Goal: Task Accomplishment & Management: Manage account settings

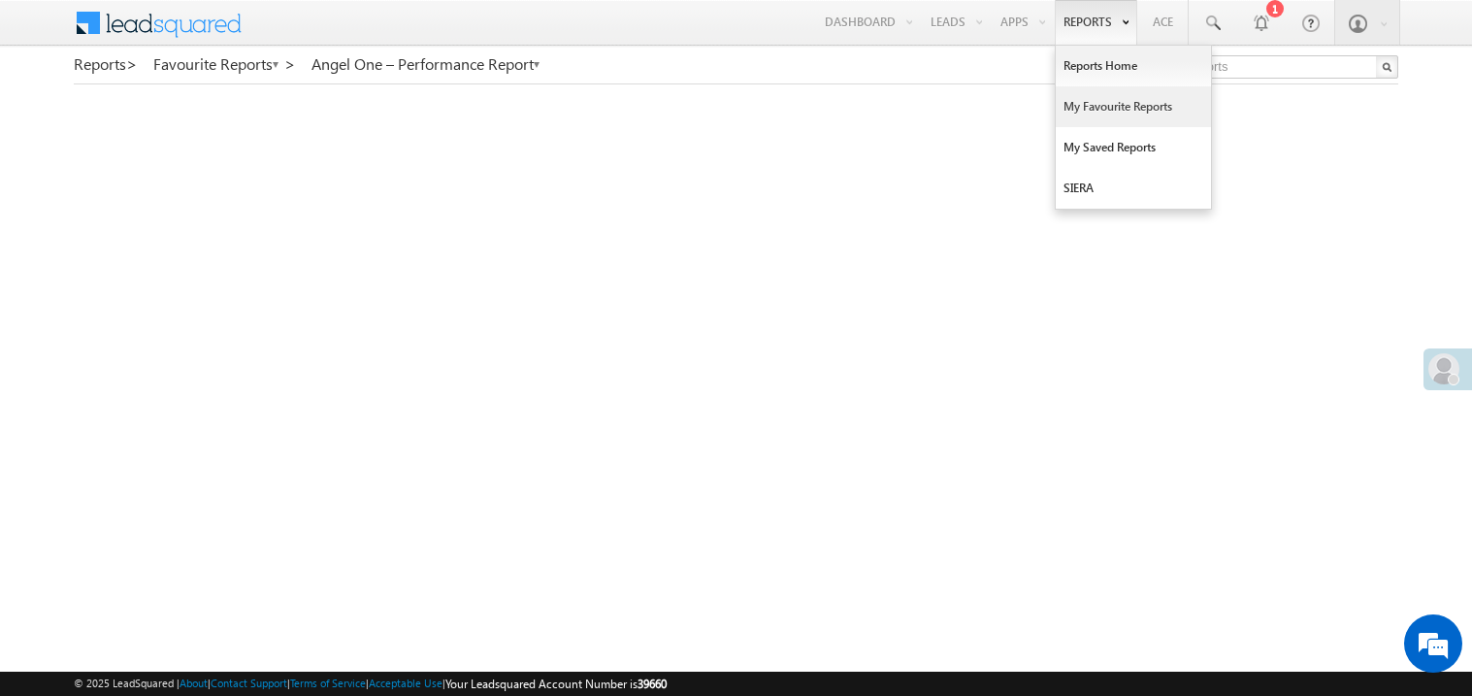
click at [1110, 106] on link "My Favourite Reports" at bounding box center [1133, 106] width 155 height 41
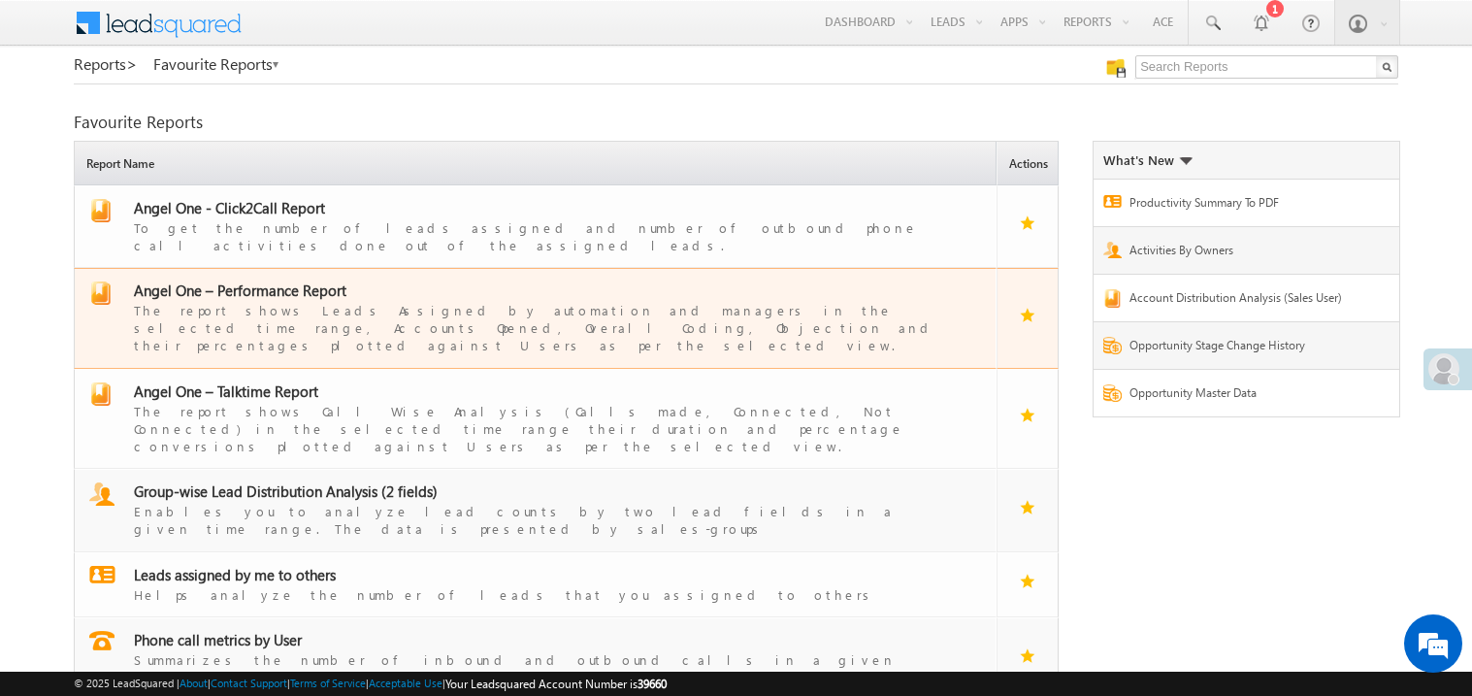
click at [321, 302] on div "The report shows Leads Assigned by automation and managers in the selected time…" at bounding box center [547, 327] width 827 height 54
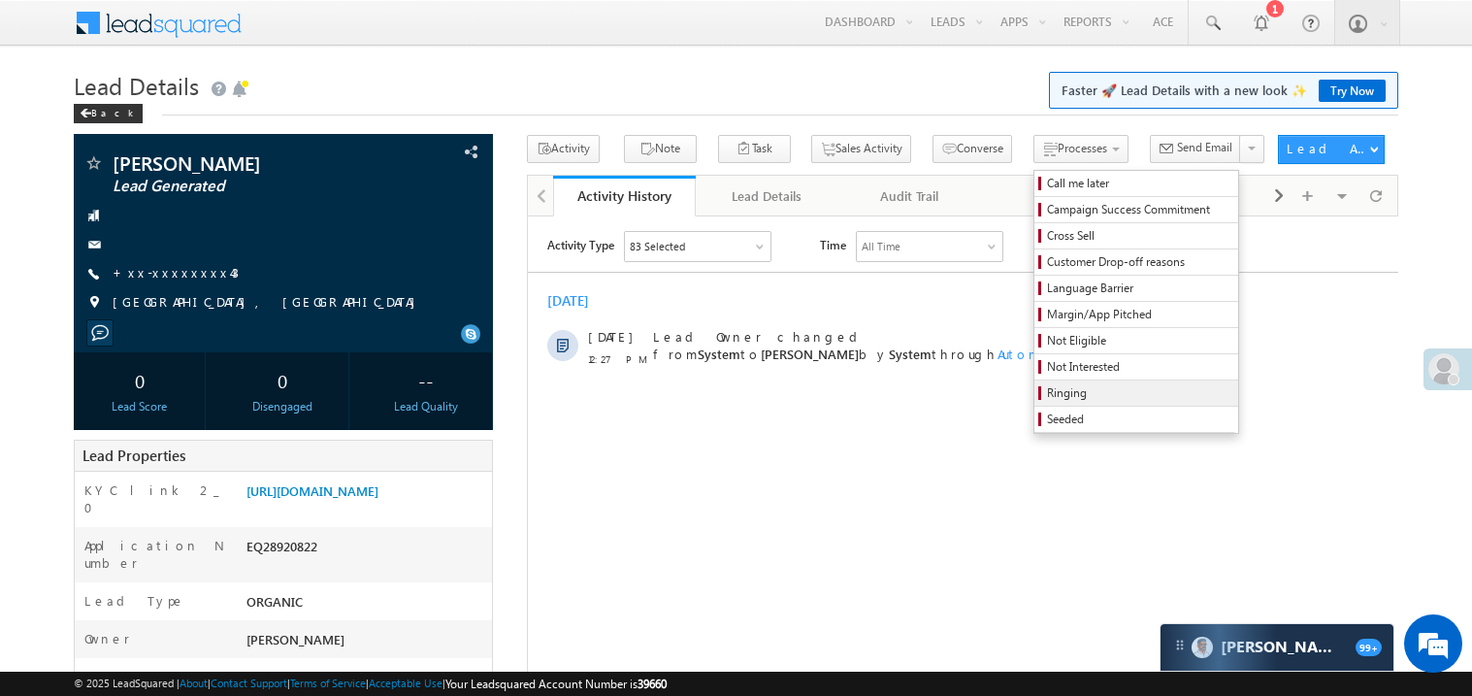
click at [1047, 400] on span "Ringing" at bounding box center [1139, 392] width 184 height 17
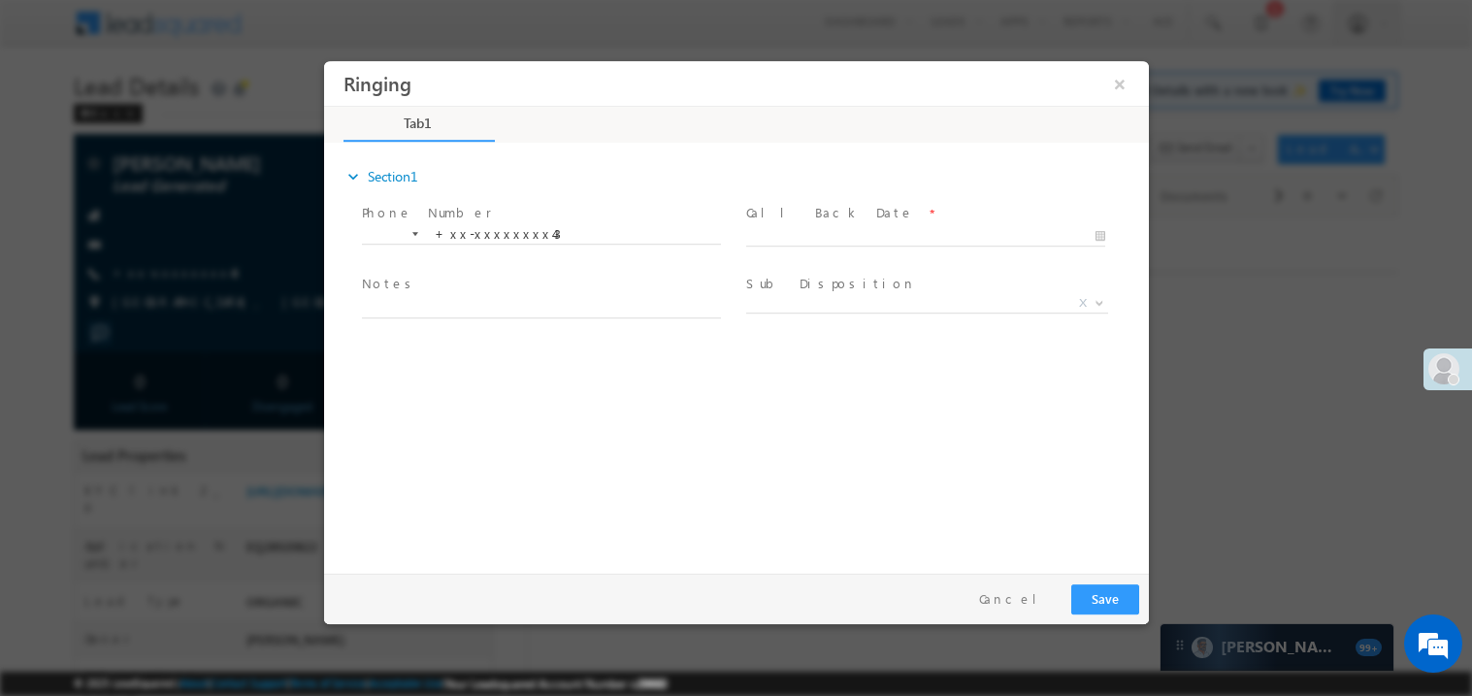
click at [840, 216] on span "Call Back Date *" at bounding box center [924, 212] width 358 height 21
click at [836, 235] on body "Ringing ×" at bounding box center [735, 312] width 825 height 504
type input "09/14/25 12:51 PM"
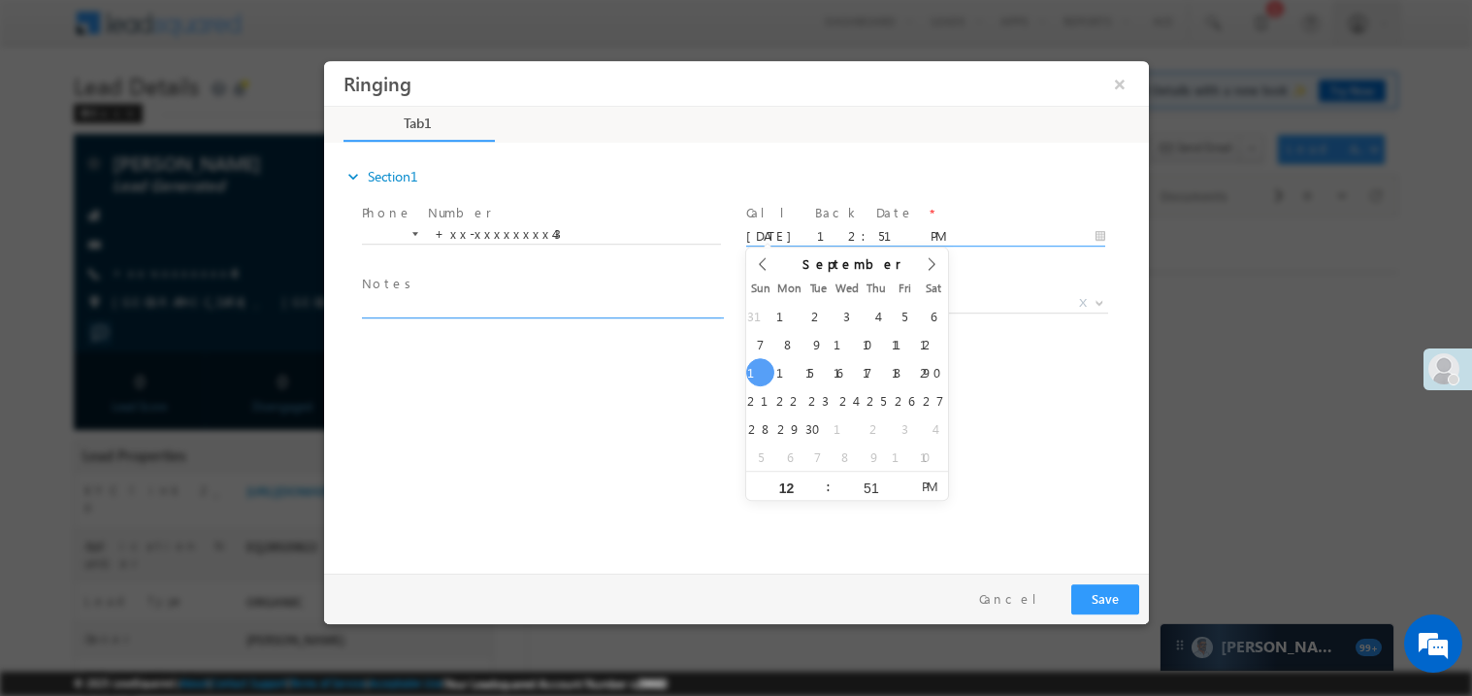
click at [421, 308] on textarea at bounding box center [540, 306] width 359 height 22
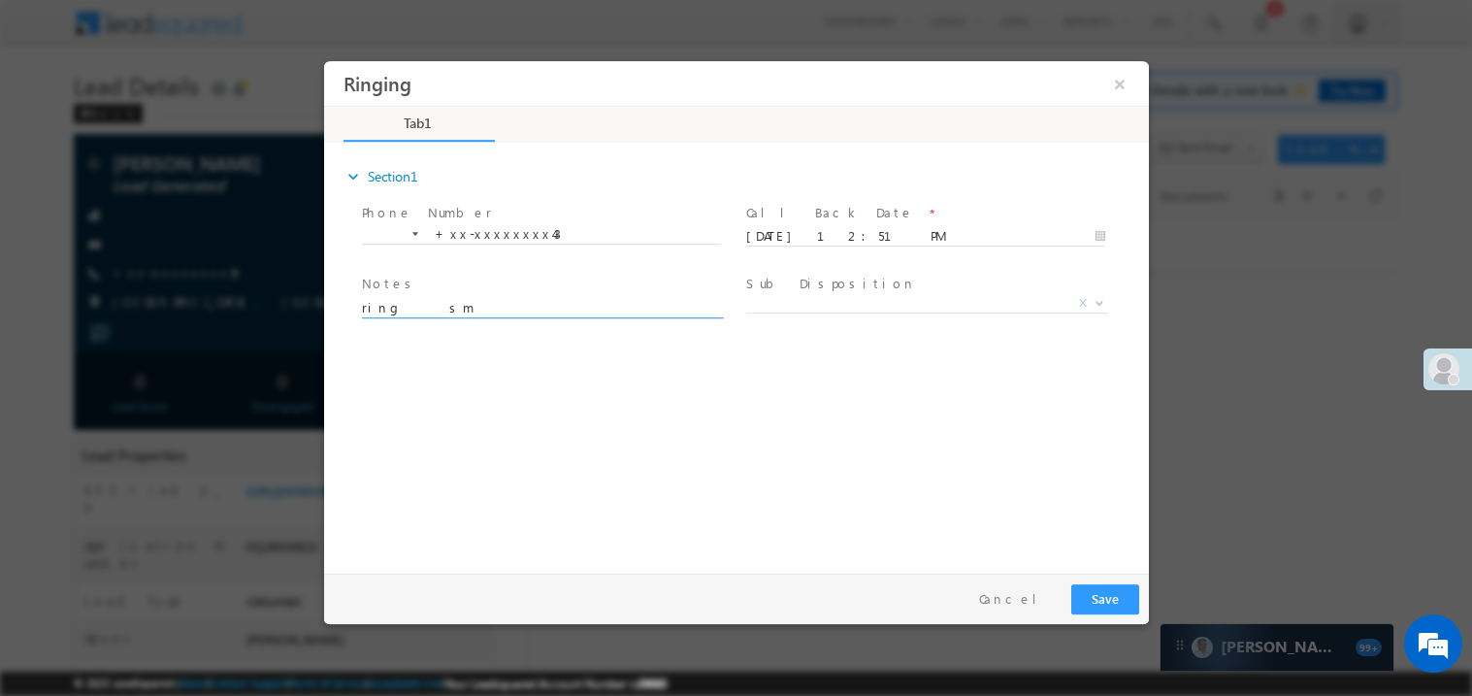
type textarea "ring sm"
click at [1110, 605] on button "Save" at bounding box center [1105, 598] width 68 height 30
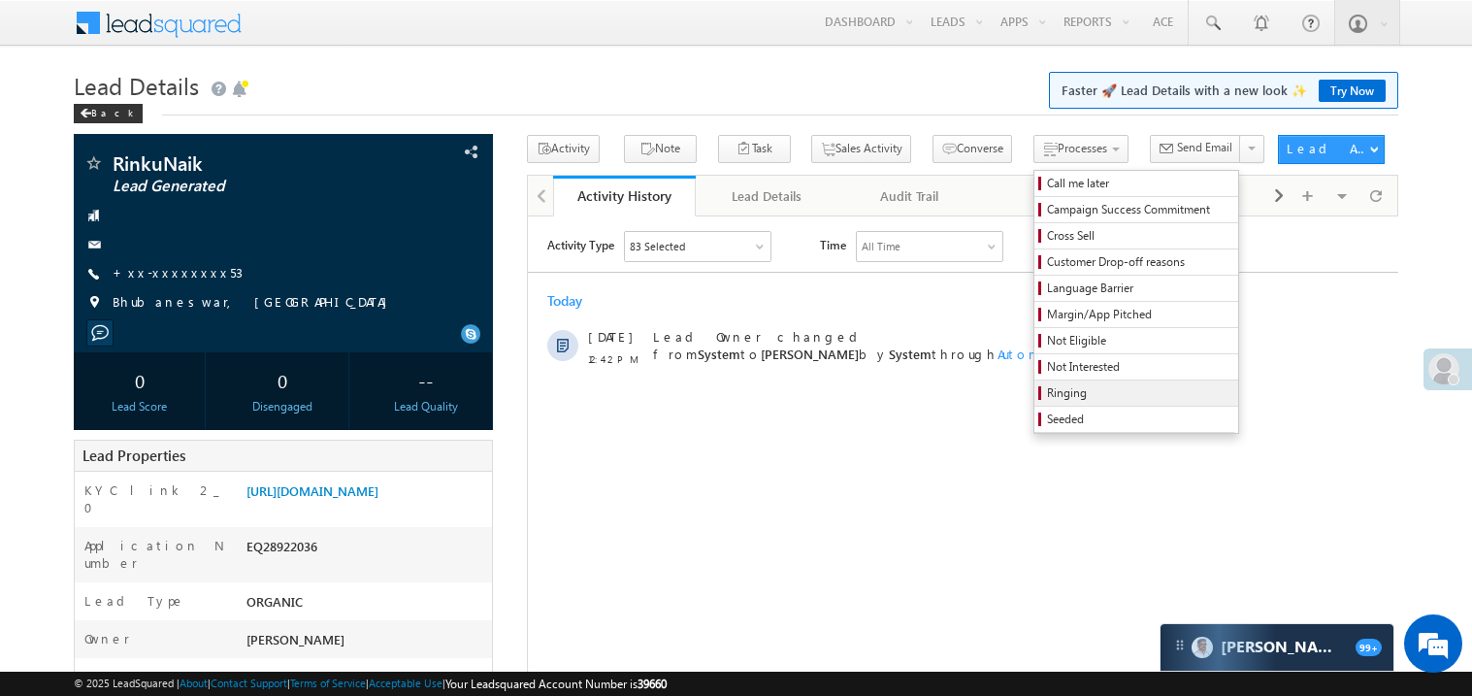
click at [1047, 392] on span "Ringing" at bounding box center [1139, 392] width 184 height 17
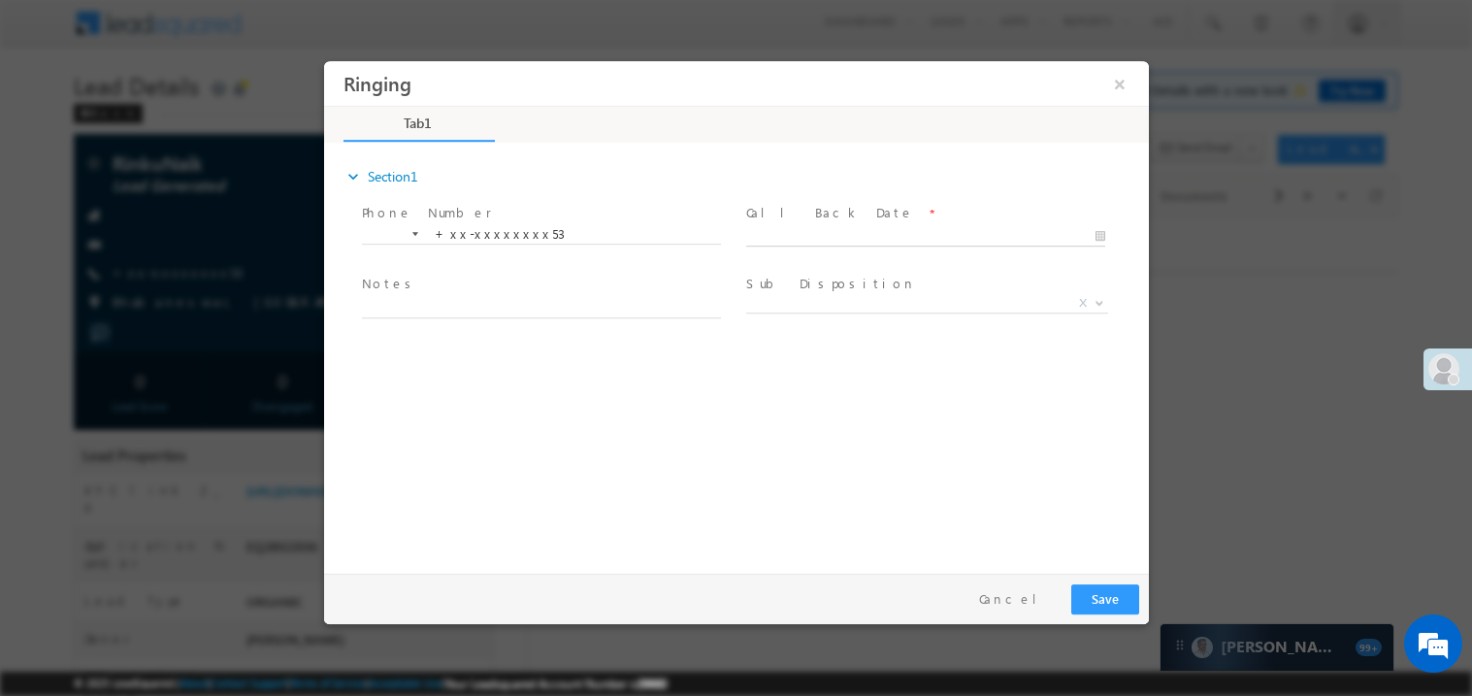
click at [846, 235] on body "Ringing ×" at bounding box center [735, 312] width 825 height 504
type input "[DATE] 12:52 PM"
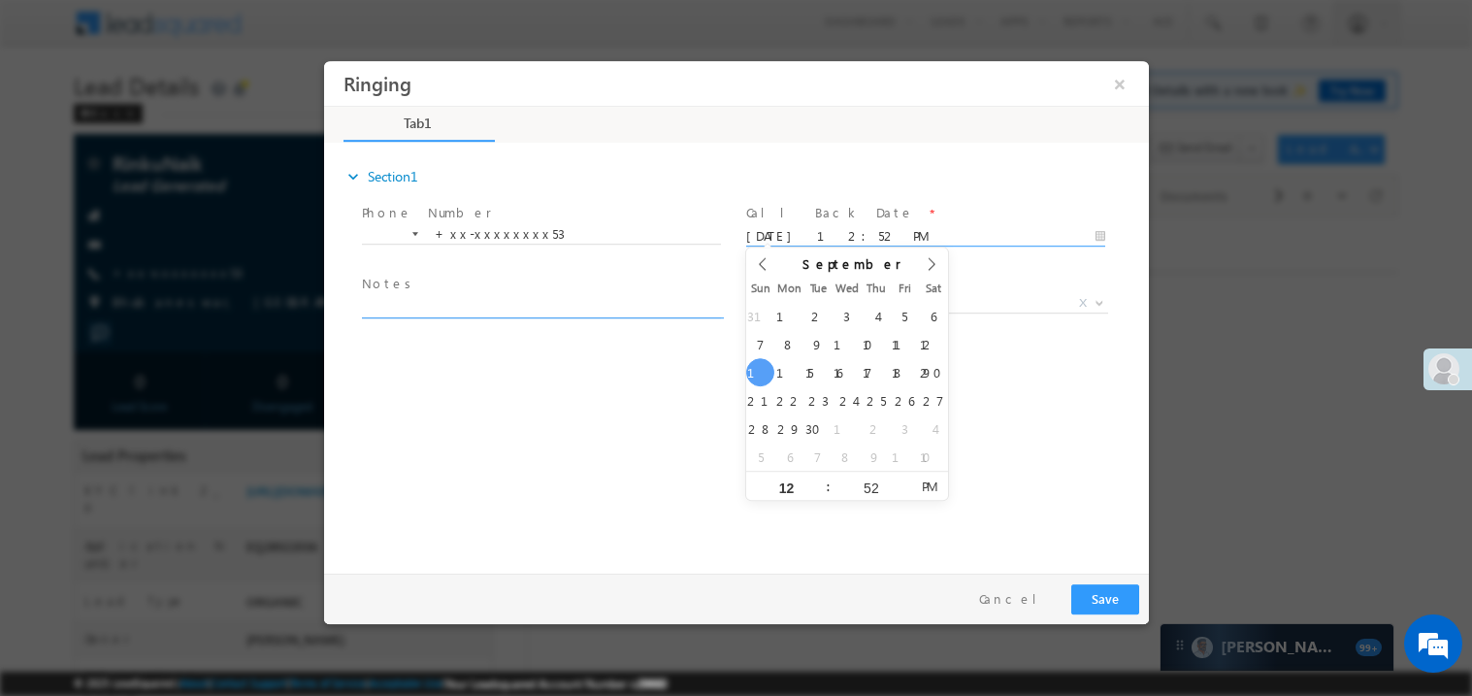
click at [427, 310] on textarea at bounding box center [540, 306] width 359 height 22
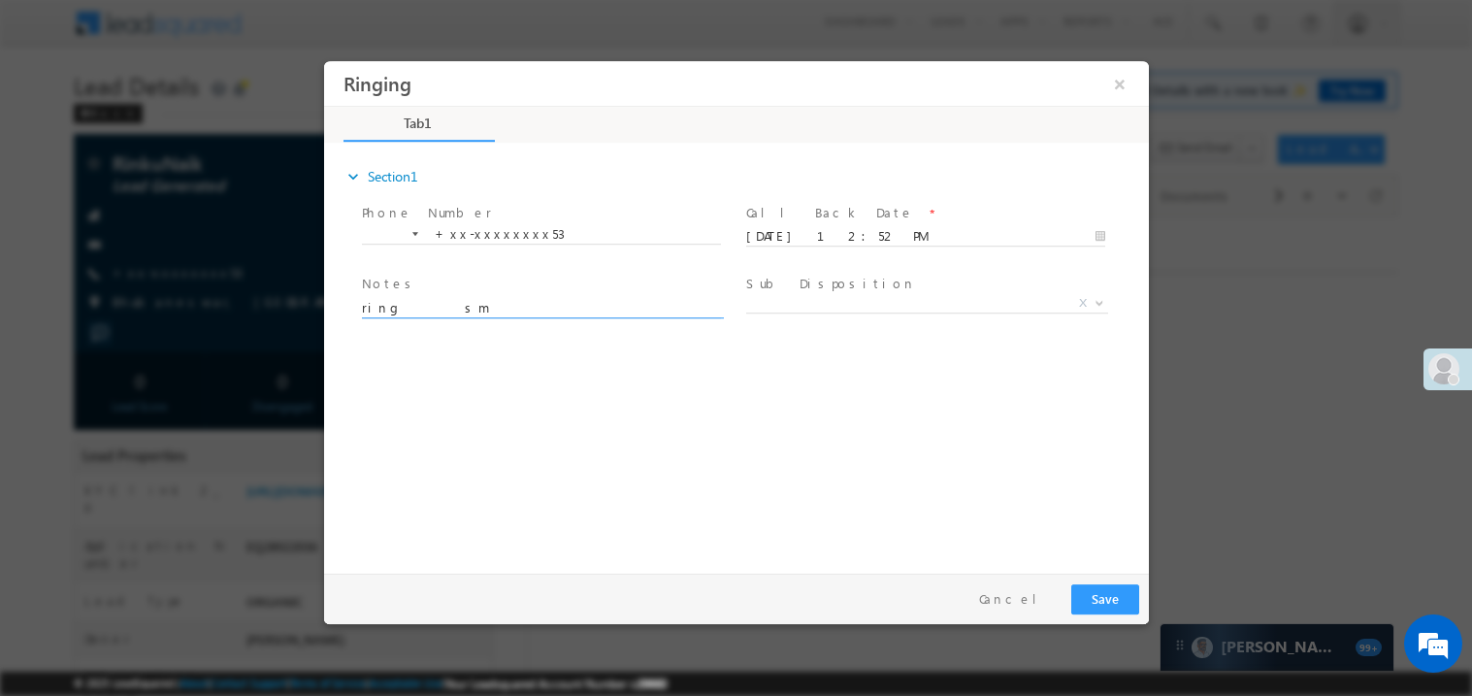
type textarea "ring sm"
click at [1104, 603] on button "Save" at bounding box center [1105, 598] width 68 height 30
